Goal: Information Seeking & Learning: Learn about a topic

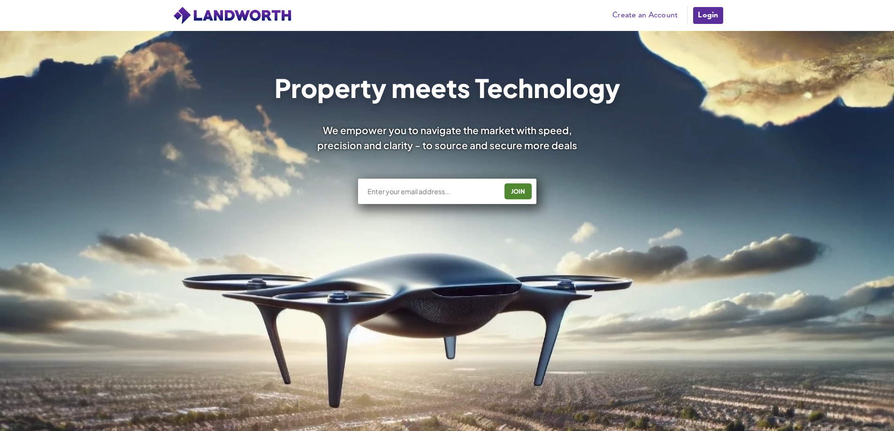
click at [704, 10] on link "Login" at bounding box center [707, 15] width 31 height 19
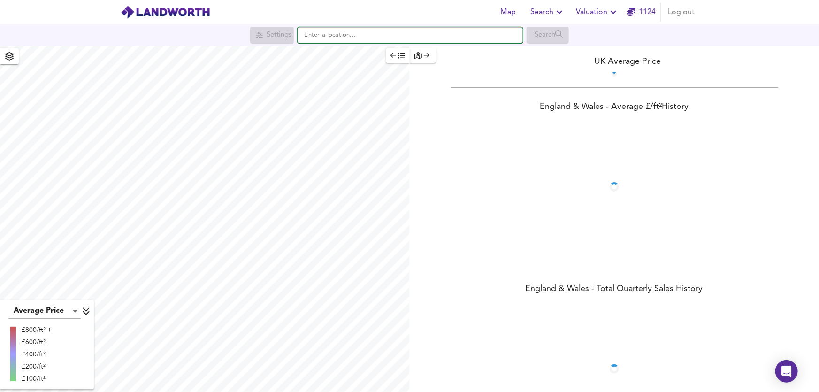
click at [311, 34] on input "text" at bounding box center [409, 35] width 225 height 16
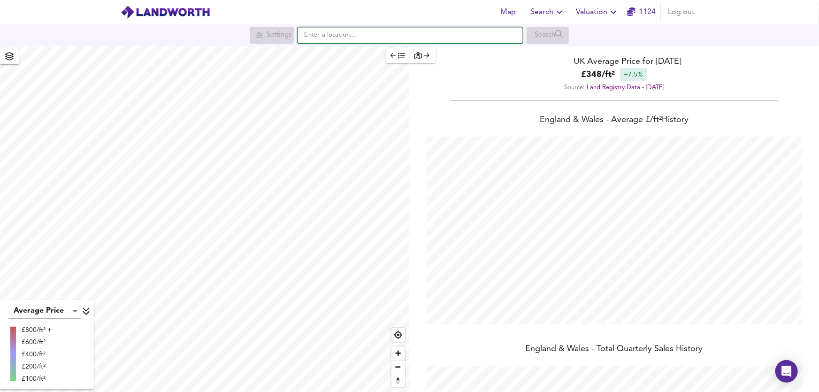
scroll to position [392, 819]
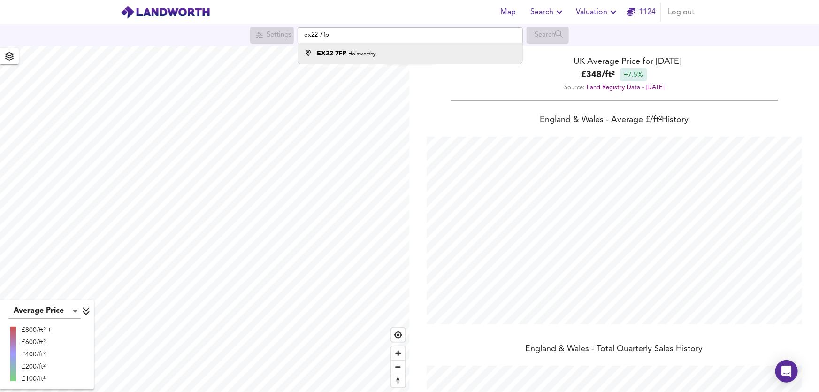
click at [327, 61] on li "EX22 7FP Holsworthy" at bounding box center [410, 53] width 224 height 21
type input "Holsworthy EX22 7FP"
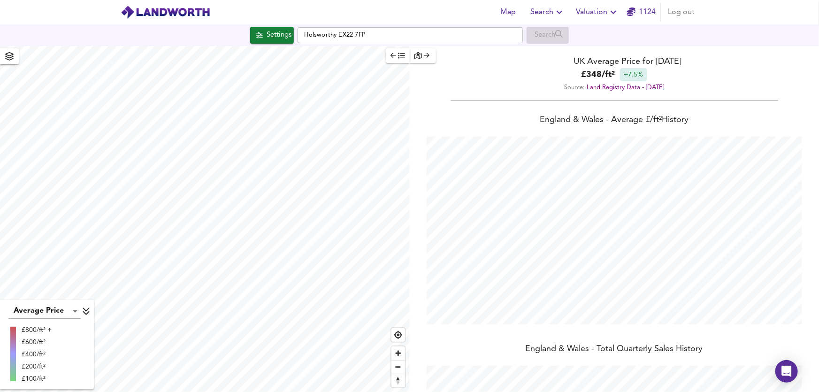
checkbox input "false"
checkbox input "true"
